Goal: Task Accomplishment & Management: Complete application form

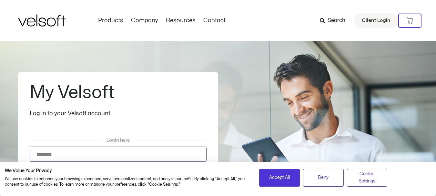
click at [54, 153] on input "Username" at bounding box center [118, 154] width 177 height 15
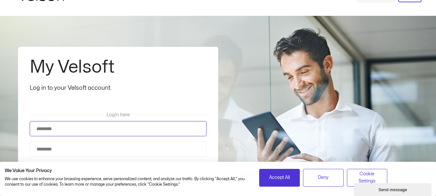
scroll to position [28, 0]
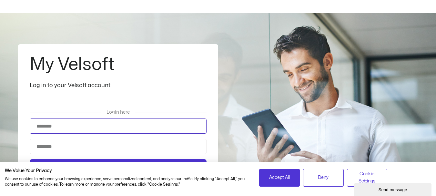
click at [169, 126] on input "Username" at bounding box center [118, 125] width 177 height 15
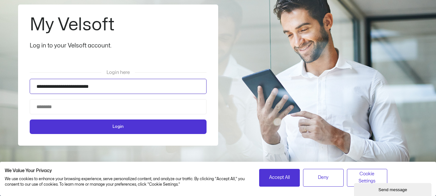
scroll to position [87, 0]
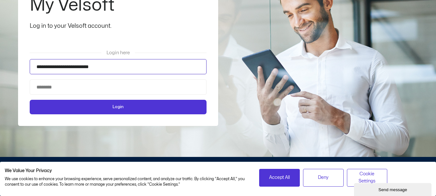
type input "**********"
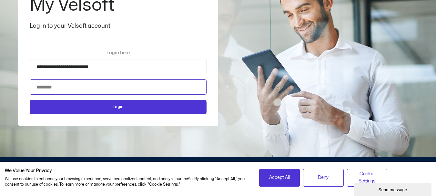
click at [140, 85] on input "Password" at bounding box center [118, 86] width 177 height 15
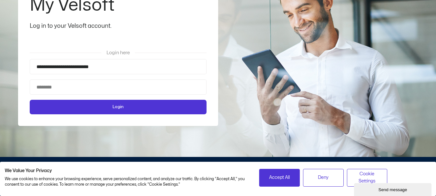
click at [220, 74] on div "**********" at bounding box center [218, 55] width 400 height 203
click at [179, 112] on button "Login" at bounding box center [118, 107] width 177 height 15
click at [189, 105] on span "Login" at bounding box center [118, 107] width 160 height 7
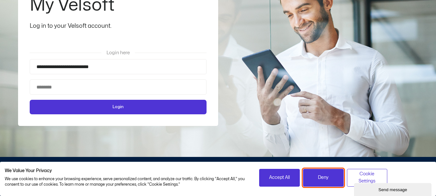
click at [329, 180] on button "Deny" at bounding box center [323, 178] width 41 height 18
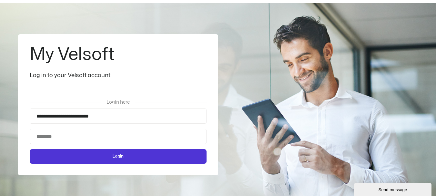
scroll to position [0, 0]
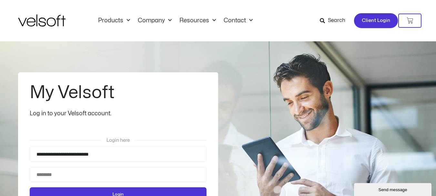
click at [384, 16] on link "Client Login" at bounding box center [376, 20] width 45 height 15
